Goal: Information Seeking & Learning: Learn about a topic

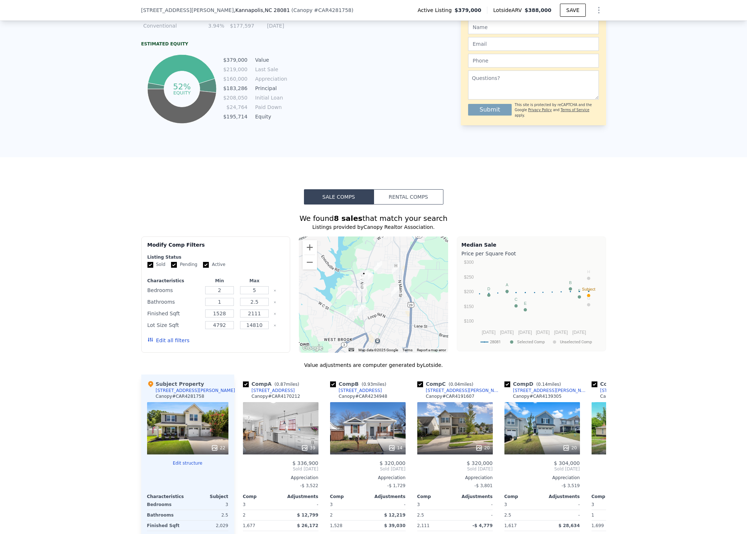
scroll to position [520, 0]
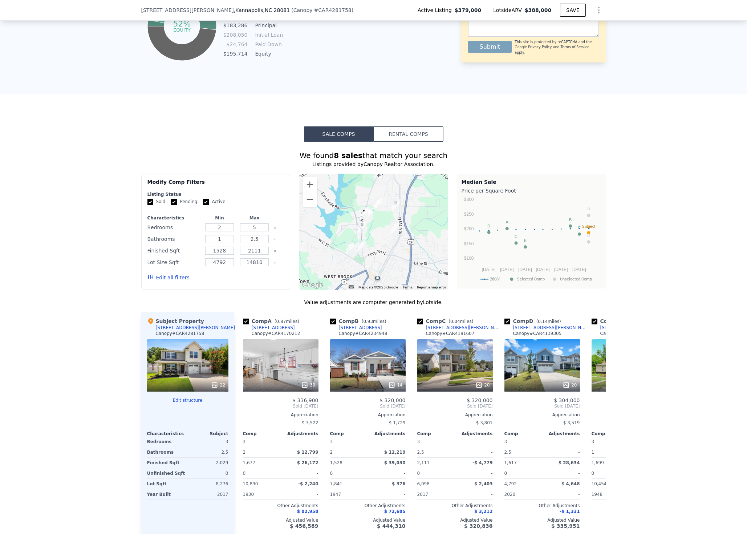
click at [428, 135] on button "Rental Comps" at bounding box center [409, 133] width 70 height 15
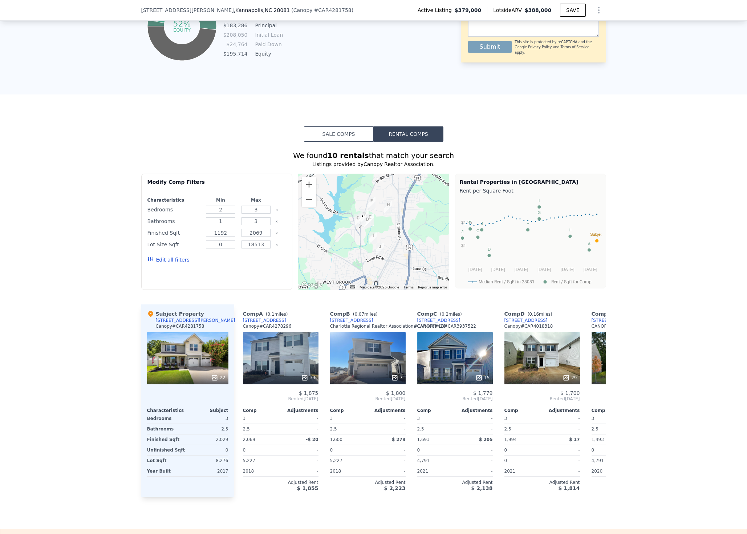
click at [233, 113] on div "Sale Comps Rental Comps We found 10 rentals that match your search Listings pro…" at bounding box center [373, 311] width 747 height 434
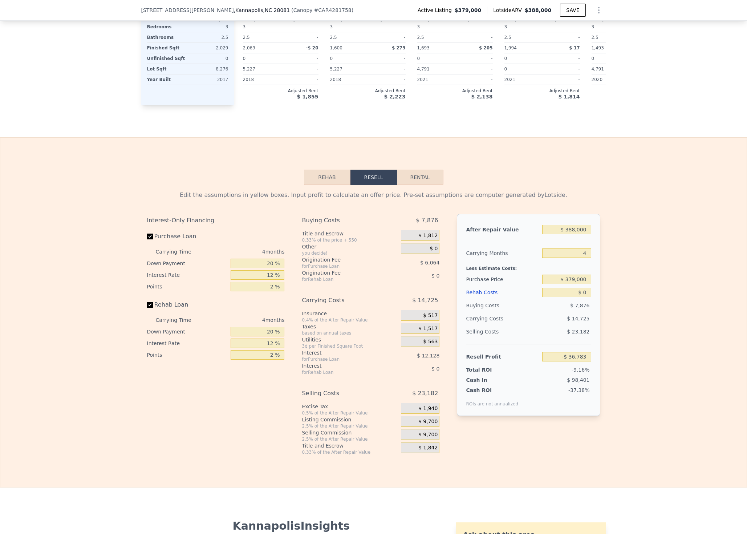
scroll to position [912, 0]
click at [417, 184] on button "Rental" at bounding box center [420, 176] width 46 height 15
select select "30"
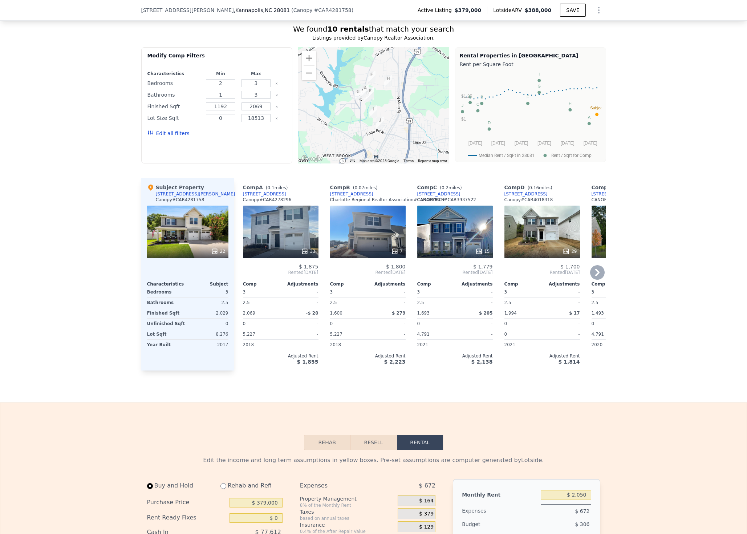
scroll to position [651, 0]
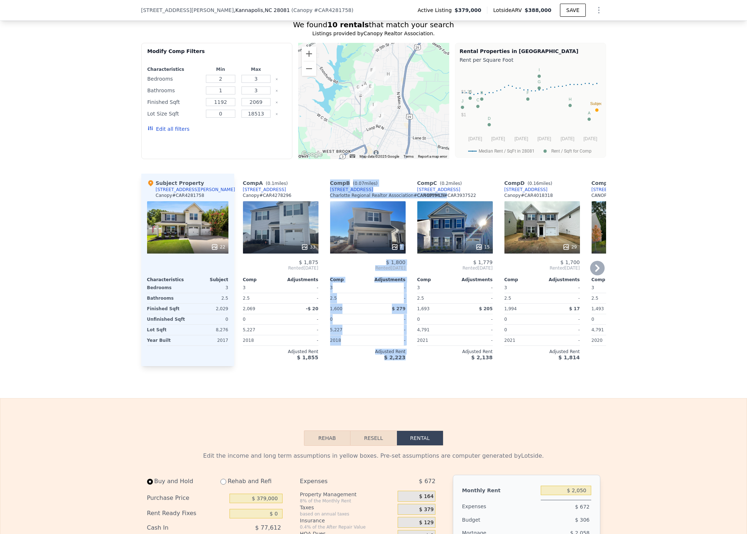
drag, startPoint x: 305, startPoint y: 370, endPoint x: 350, endPoint y: 375, distance: 44.9
click at [350, 366] on div "Comp A ( 0.1 miles) 603 Falls Ln Canopy # CAR4278296 33 $ 1,875 Rented [DATE] C…" at bounding box center [420, 270] width 372 height 192
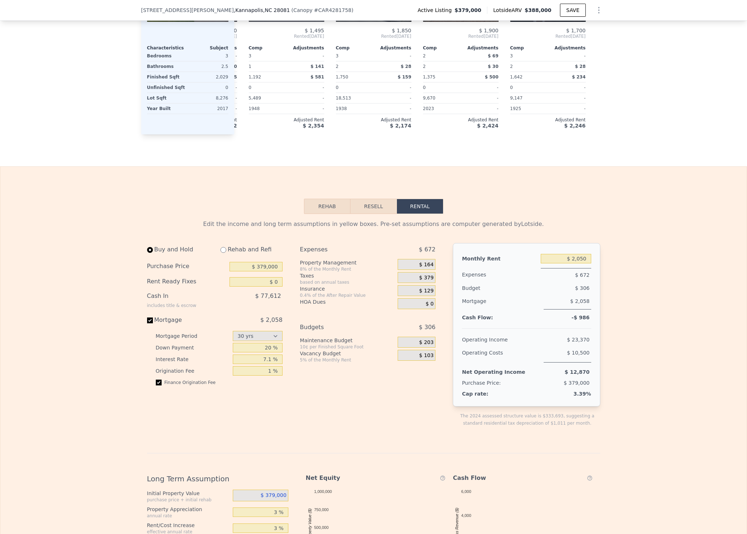
scroll to position [956, 0]
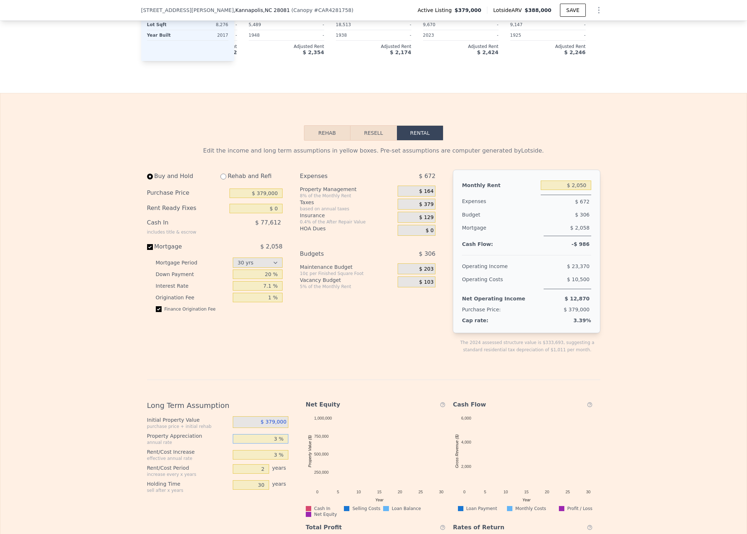
click at [276, 443] on input "3 %" at bounding box center [261, 438] width 56 height 9
type input "5 %"
click at [252, 328] on div "Buy and Hold Rehab and Refi Purchase Price $ 379,000 Rent Ready Fixes $ 0 Cash …" at bounding box center [217, 267] width 141 height 195
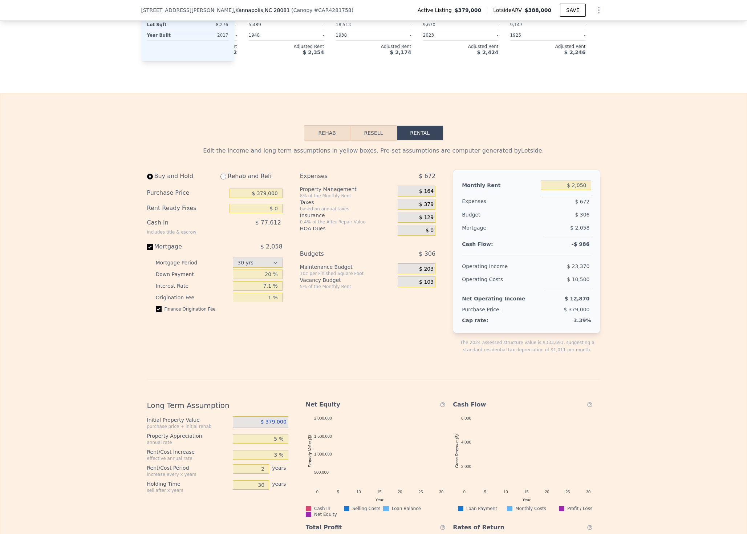
click at [672, 418] on div "Edit the income and long term assumptions in yellow boxes. Pre-set assumptions …" at bounding box center [373, 386] width 746 height 493
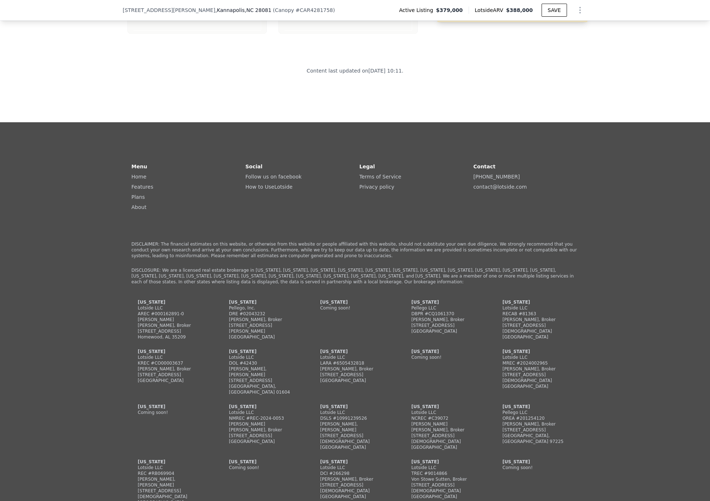
scroll to position [2082, 0]
